Goal: Task Accomplishment & Management: Manage account settings

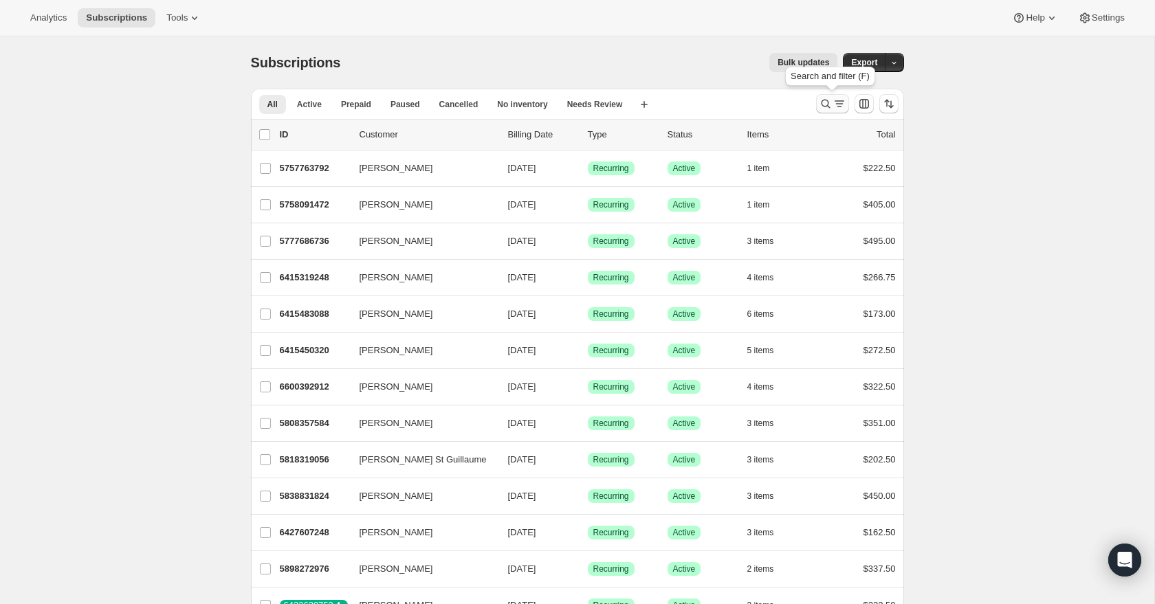
click at [833, 104] on icon "Search and filter results" at bounding box center [840, 104] width 14 height 14
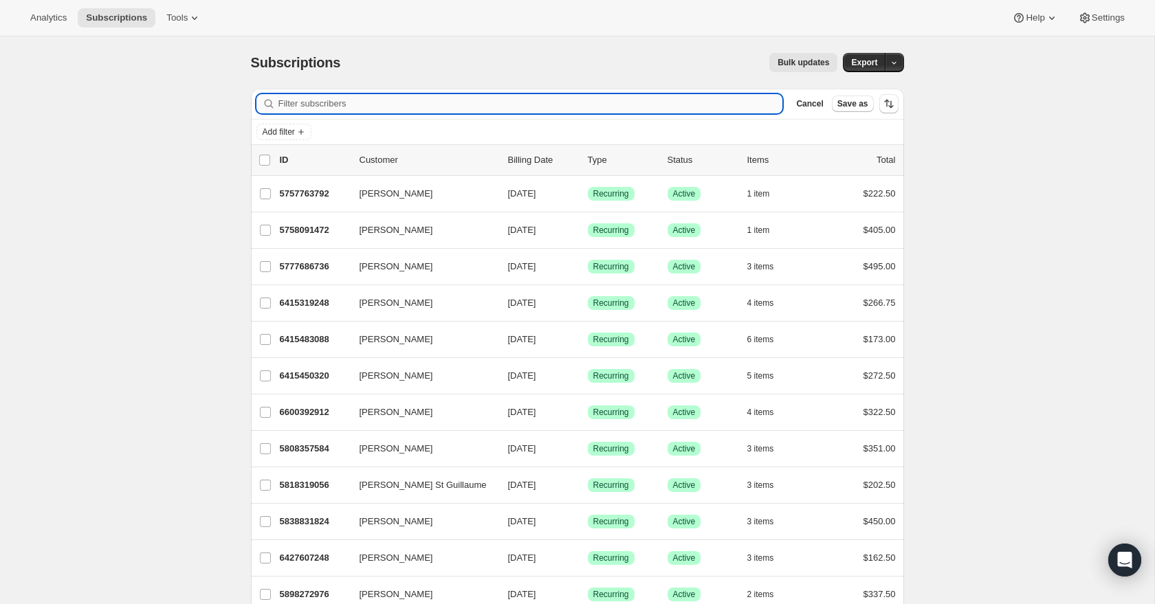
click at [589, 105] on input "Filter subscribers" at bounding box center [530, 103] width 505 height 19
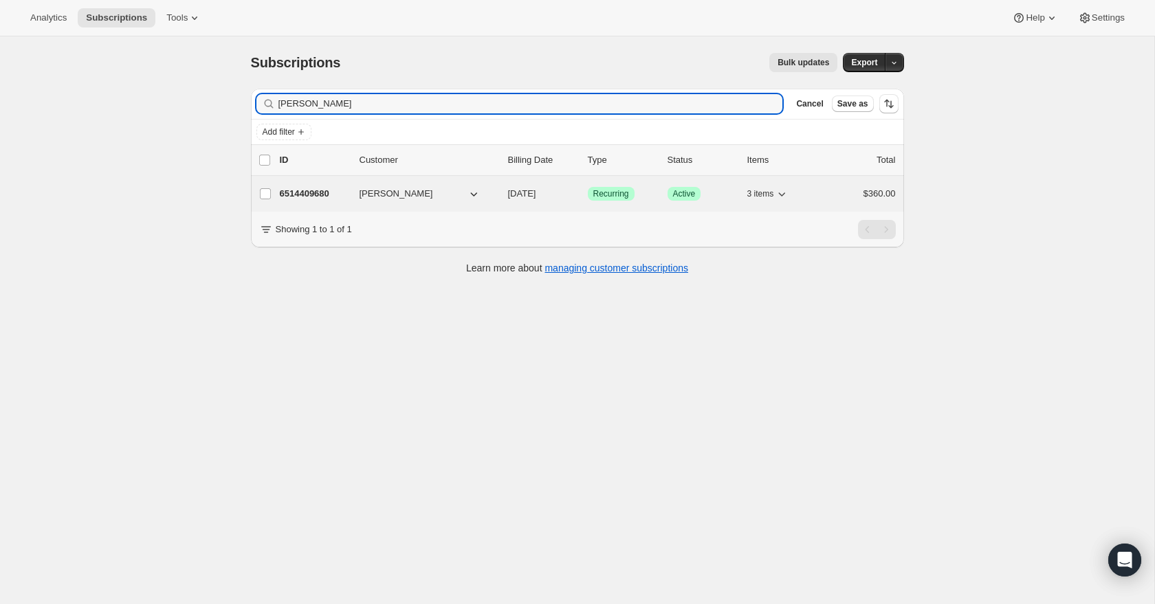
type input "[PERSON_NAME]"
click at [311, 197] on p "6514409680" at bounding box center [314, 194] width 69 height 14
